Goal: Task Accomplishment & Management: Manage account settings

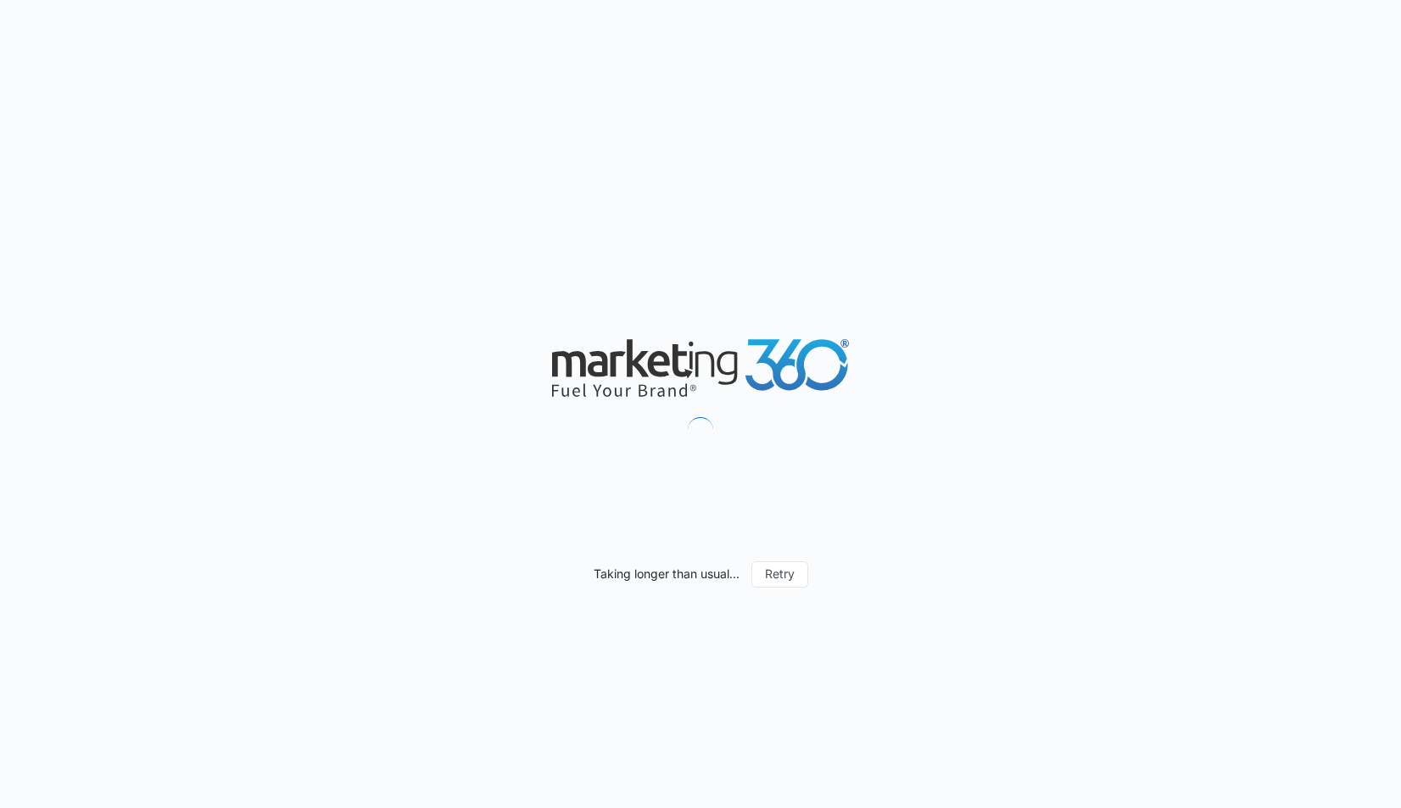
type input "09/13/2025"
type input "10/13/2025"
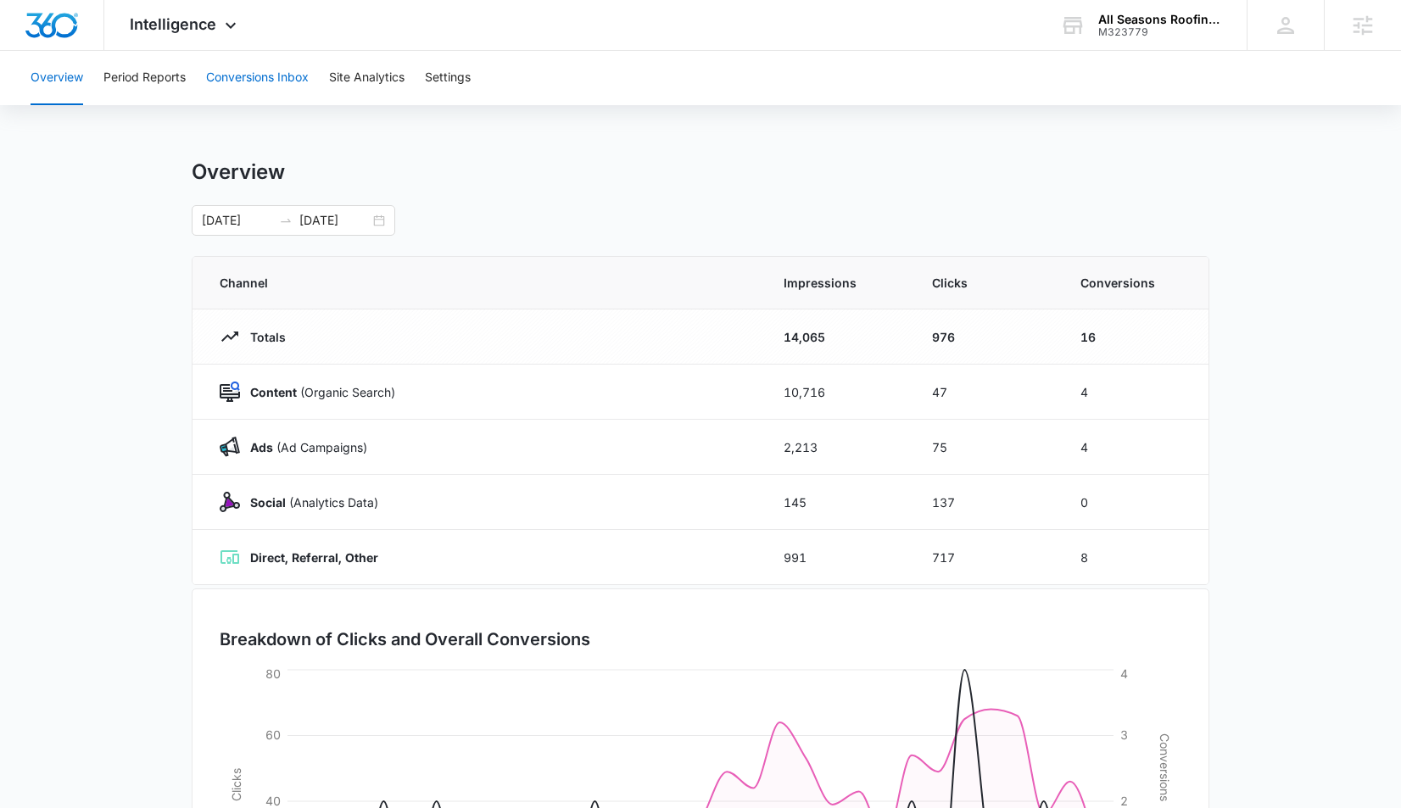
click at [232, 83] on button "Conversions Inbox" at bounding box center [257, 78] width 103 height 54
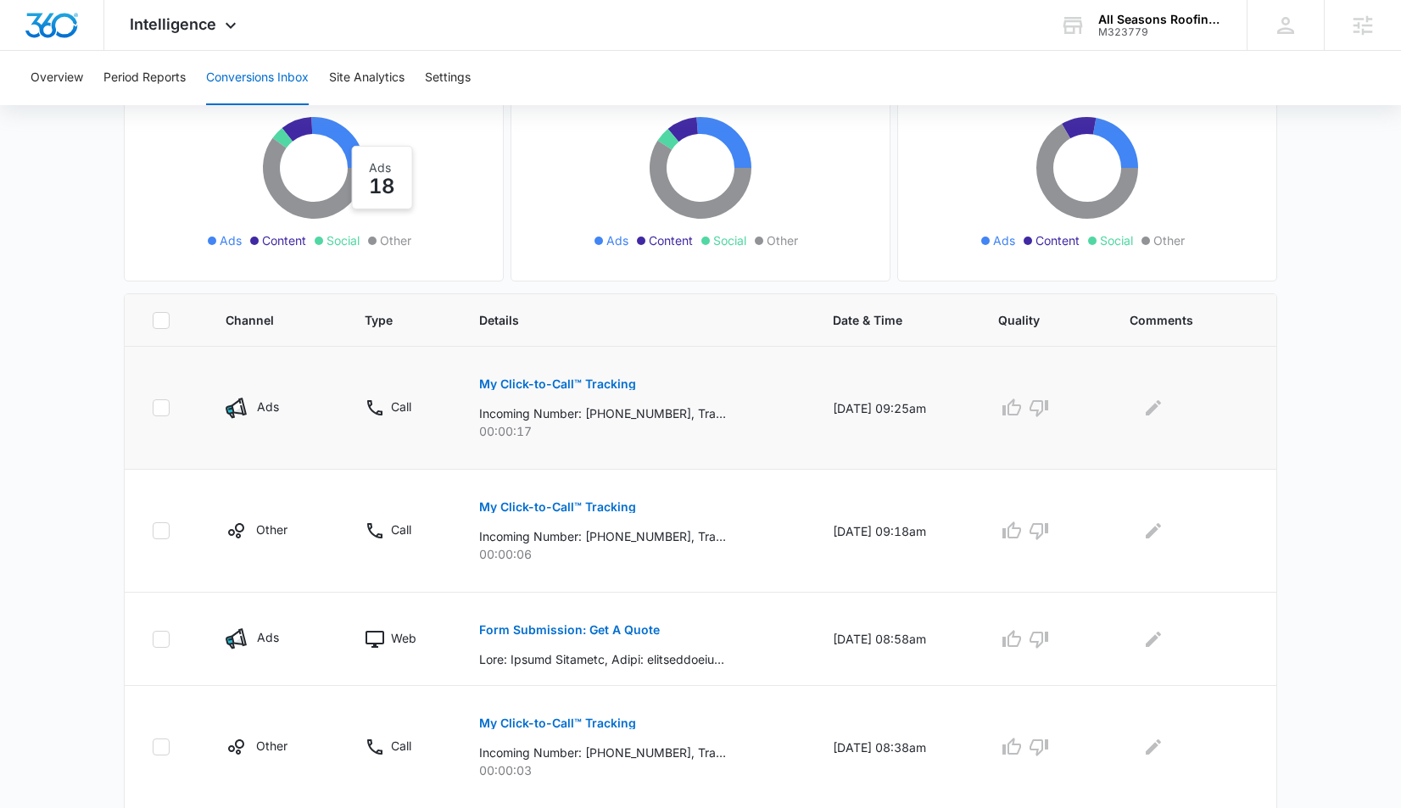
scroll to position [204, 0]
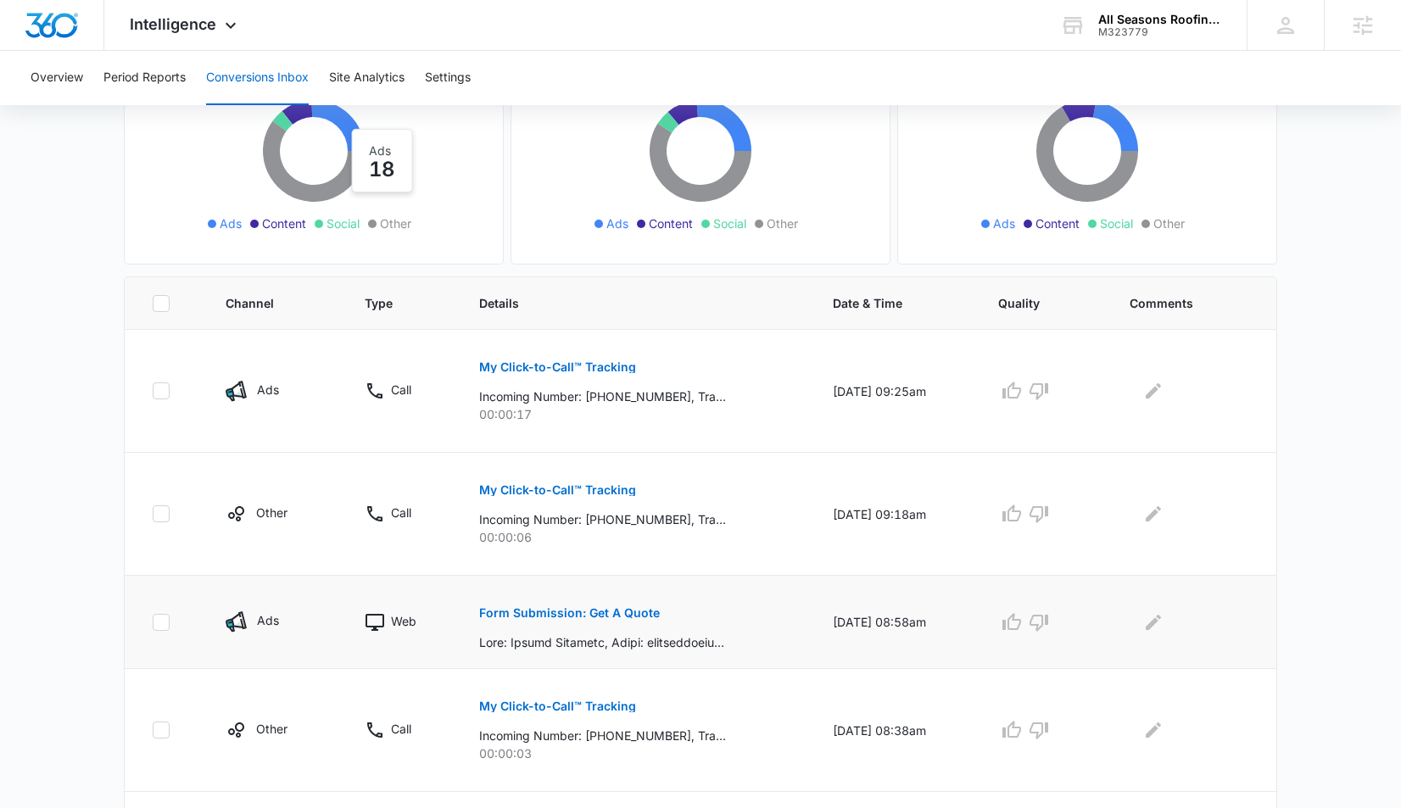
click at [604, 614] on p "Form Submission: Get A Quote" at bounding box center [569, 613] width 181 height 12
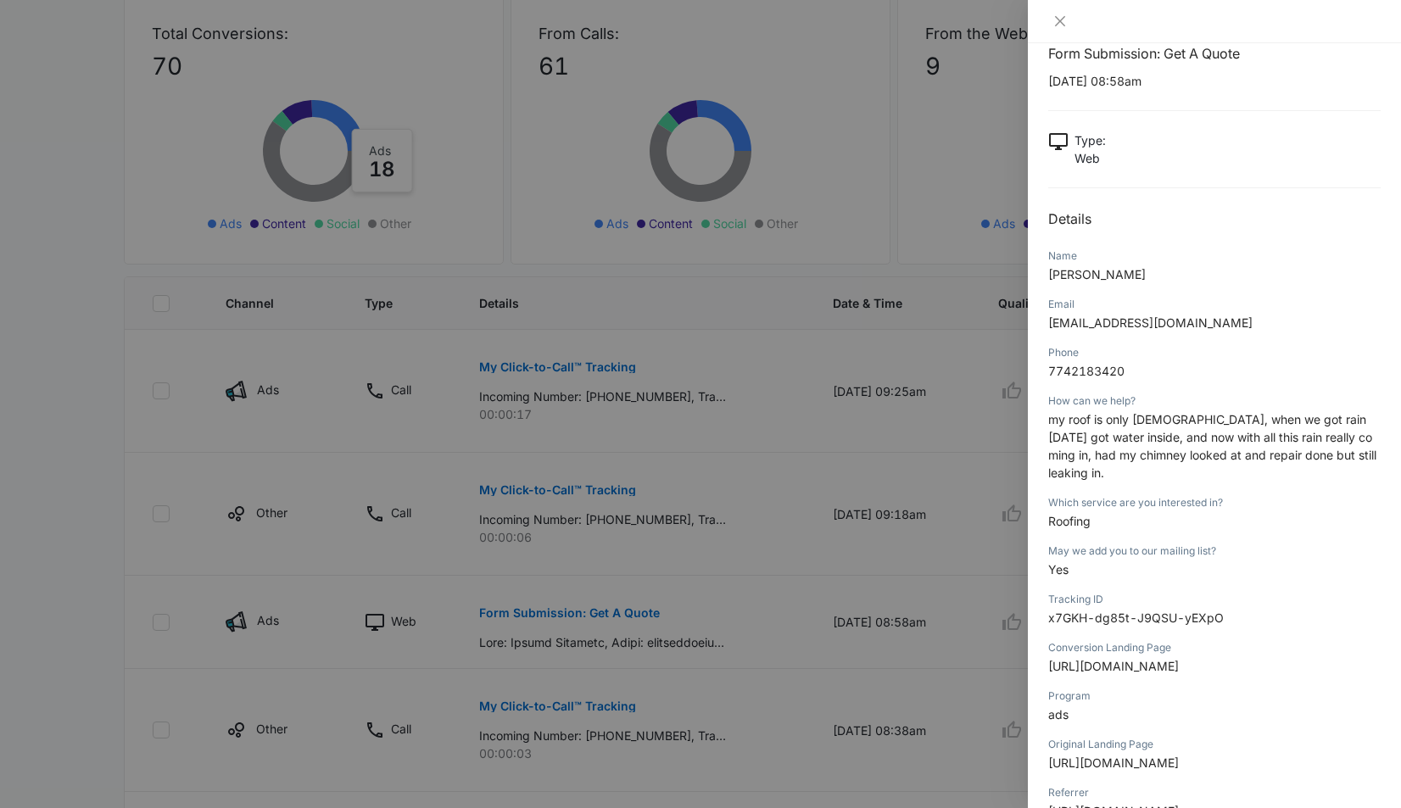
scroll to position [31, 0]
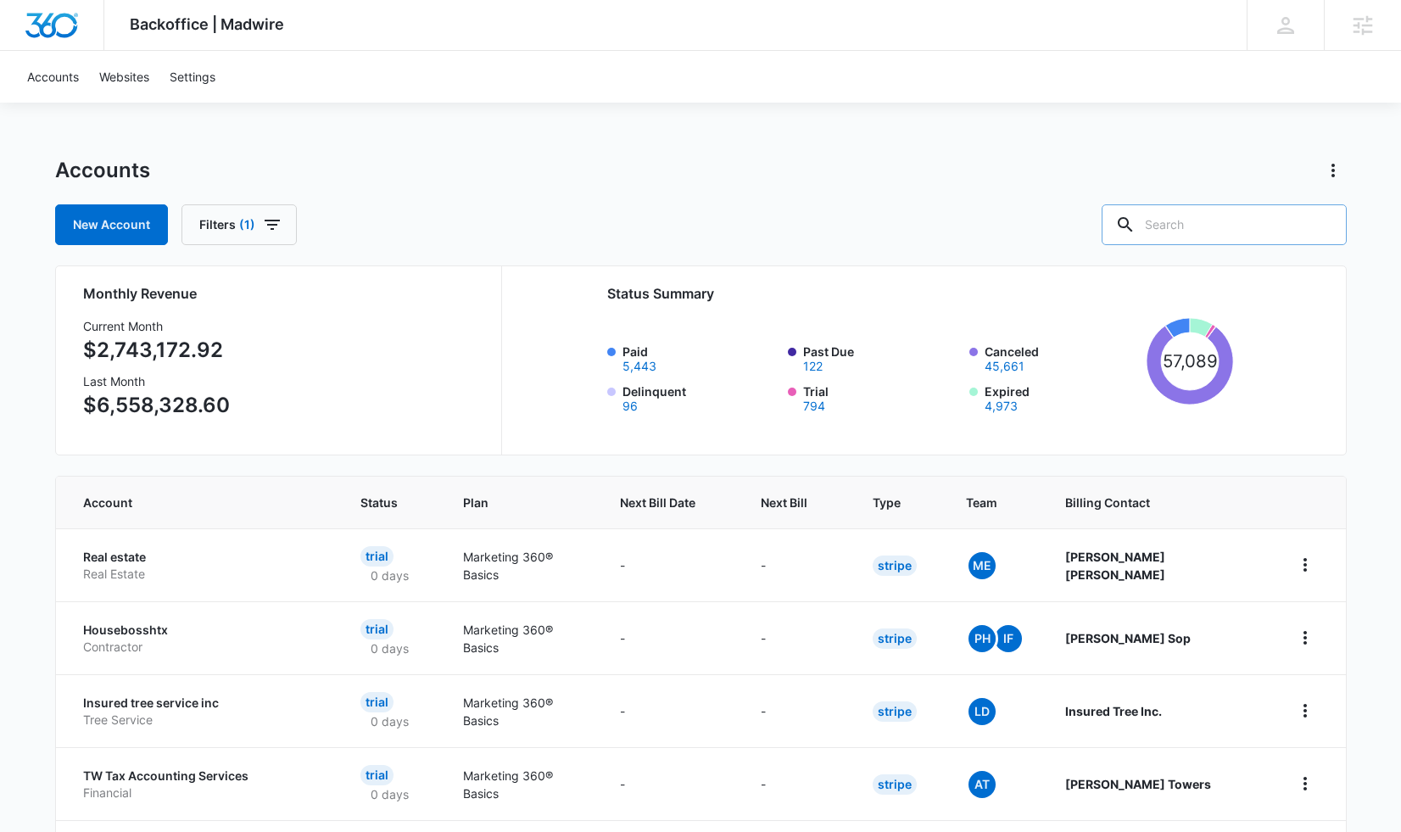
click at [1208, 223] on input "text" at bounding box center [1223, 224] width 245 height 41
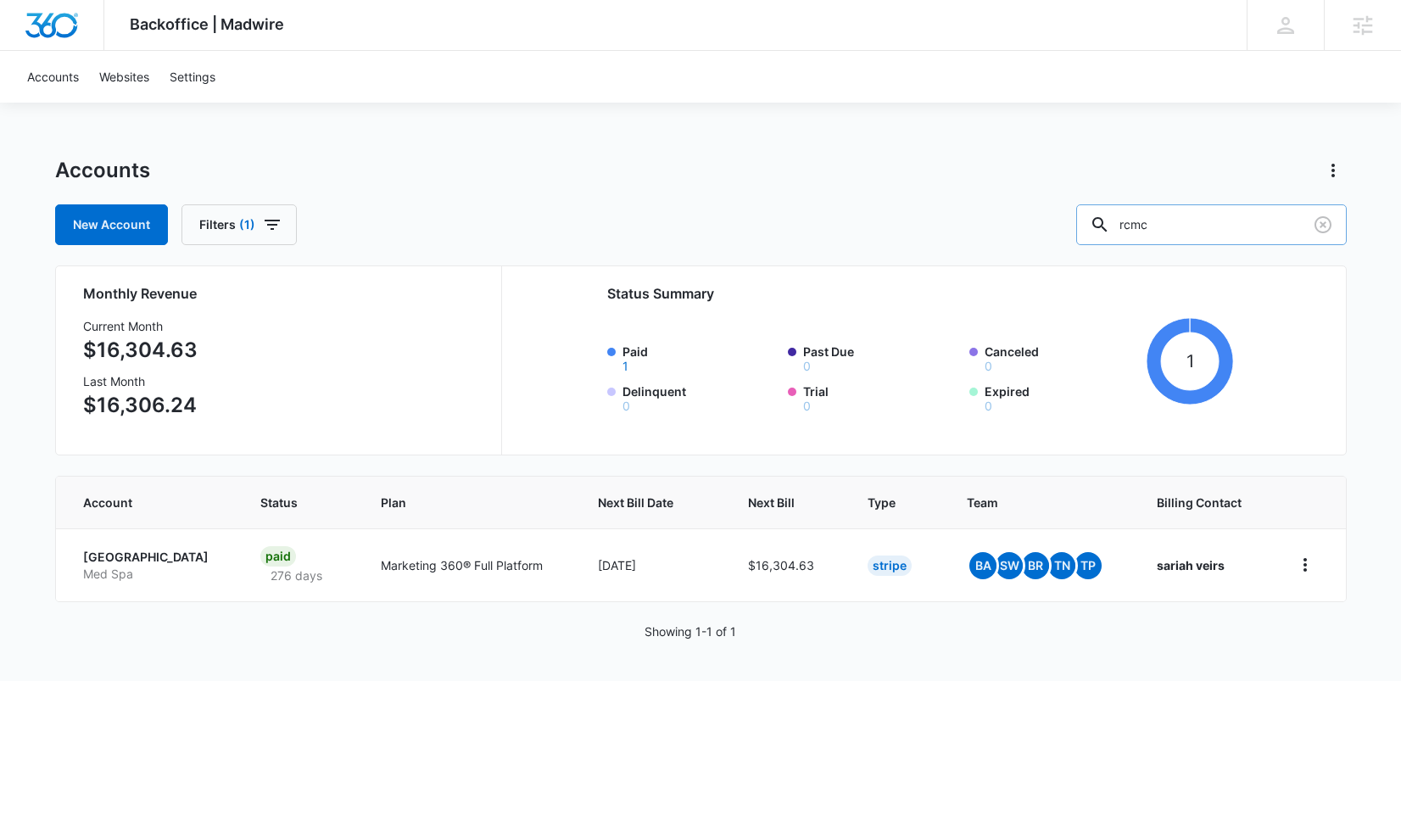
type input "rcmp"
